Goal: Information Seeking & Learning: Learn about a topic

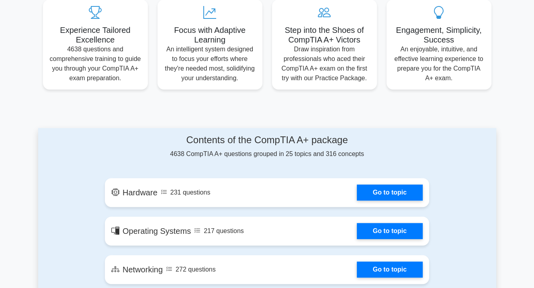
scroll to position [402, 0]
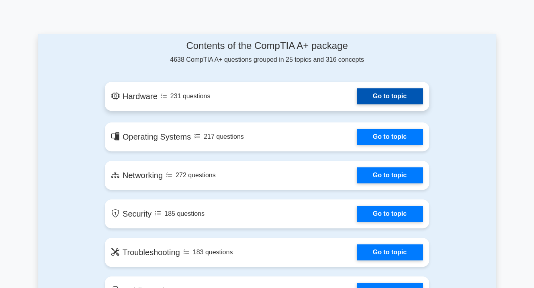
click at [379, 93] on link "Go to topic" at bounding box center [390, 96] width 66 height 16
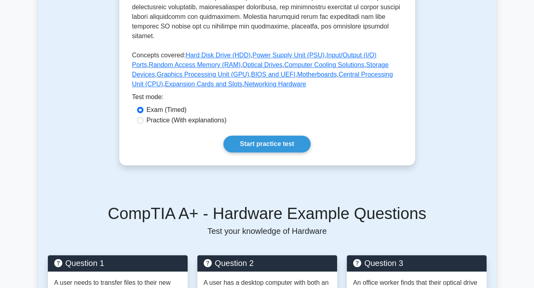
scroll to position [402, 0]
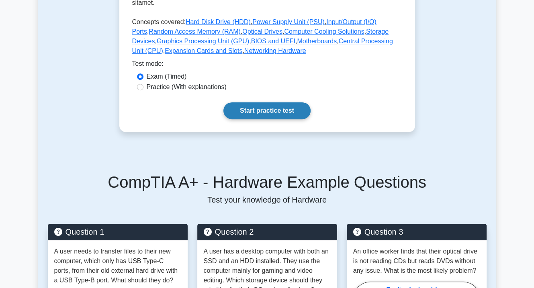
click at [286, 102] on link "Start practice test" at bounding box center [266, 110] width 87 height 17
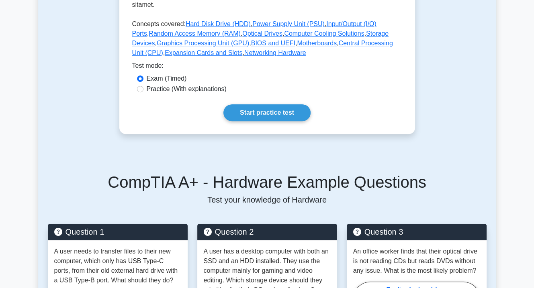
scroll to position [535, 0]
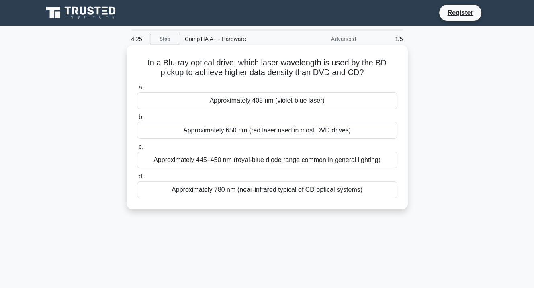
click at [312, 161] on div "Approximately 445–450 nm (royal-blue diode range common in general lighting)" at bounding box center [267, 160] width 260 height 17
click at [137, 150] on input "c. Approximately 445–450 nm (royal-blue diode range common in general lighting)" at bounding box center [137, 147] width 0 height 5
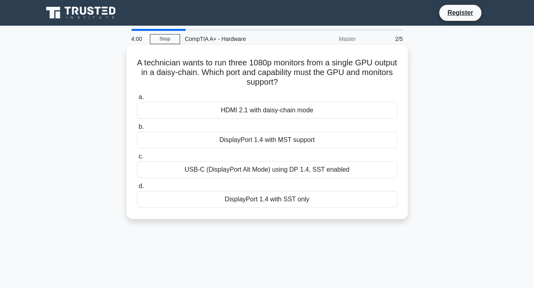
click at [305, 109] on div "HDMI 2.1 with daisy-chain mode" at bounding box center [267, 110] width 260 height 17
click at [137, 100] on input "a. HDMI 2.1 with daisy-chain mode" at bounding box center [137, 97] width 0 height 5
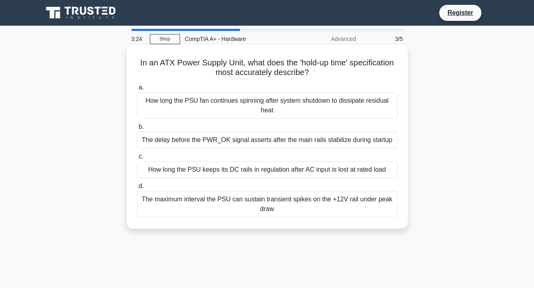
click at [296, 207] on div "The maximum interval the PSU can sustain transient spikes on the +12V rail unde…" at bounding box center [267, 204] width 260 height 27
click at [137, 189] on input "d. The maximum interval the PSU can sustain transient spikes on the +12V rail u…" at bounding box center [137, 186] width 0 height 5
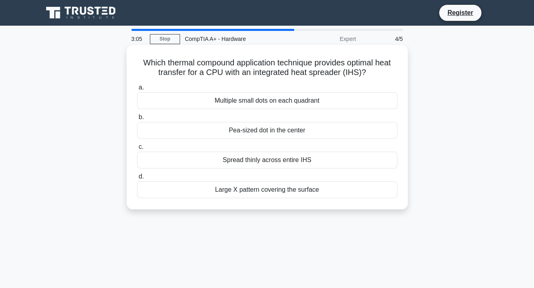
click at [322, 130] on div "Pea-sized dot in the center" at bounding box center [267, 130] width 260 height 17
click at [137, 120] on input "b. Pea-sized dot in the center" at bounding box center [137, 117] width 0 height 5
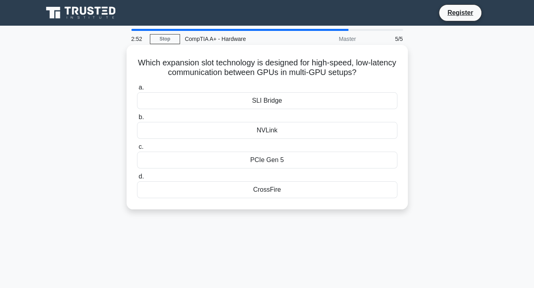
click at [326, 161] on div "PCIe Gen 5" at bounding box center [267, 160] width 260 height 17
click at [137, 150] on input "c. PCIe Gen 5" at bounding box center [137, 147] width 0 height 5
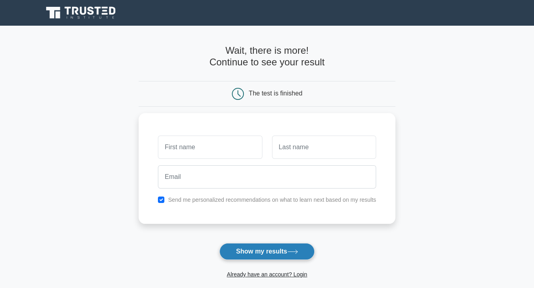
click at [262, 248] on button "Show my results" at bounding box center [266, 251] width 95 height 17
